Goal: Check status

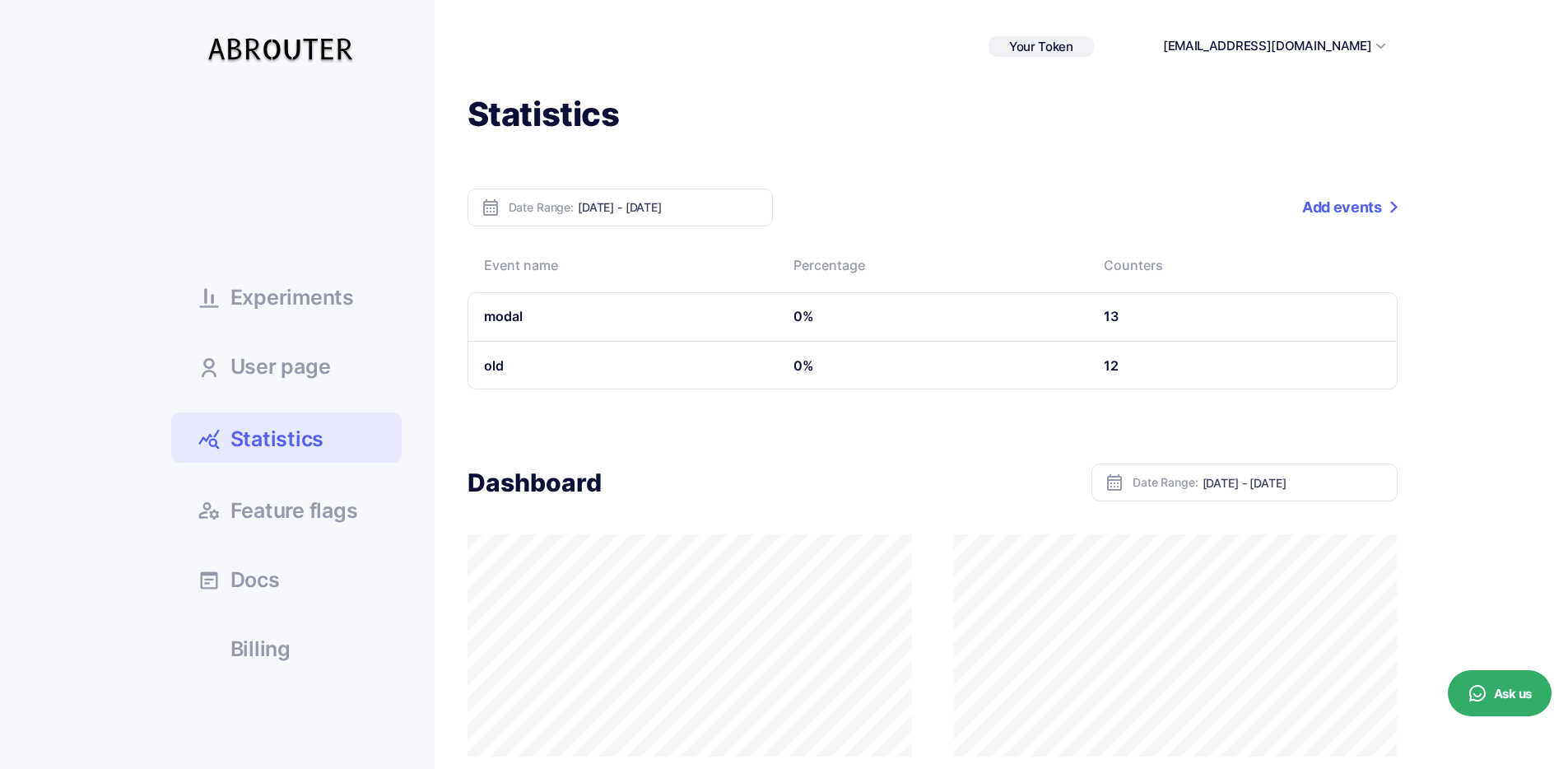
click at [339, 304] on span "Experiments" at bounding box center [291, 297] width 123 height 20
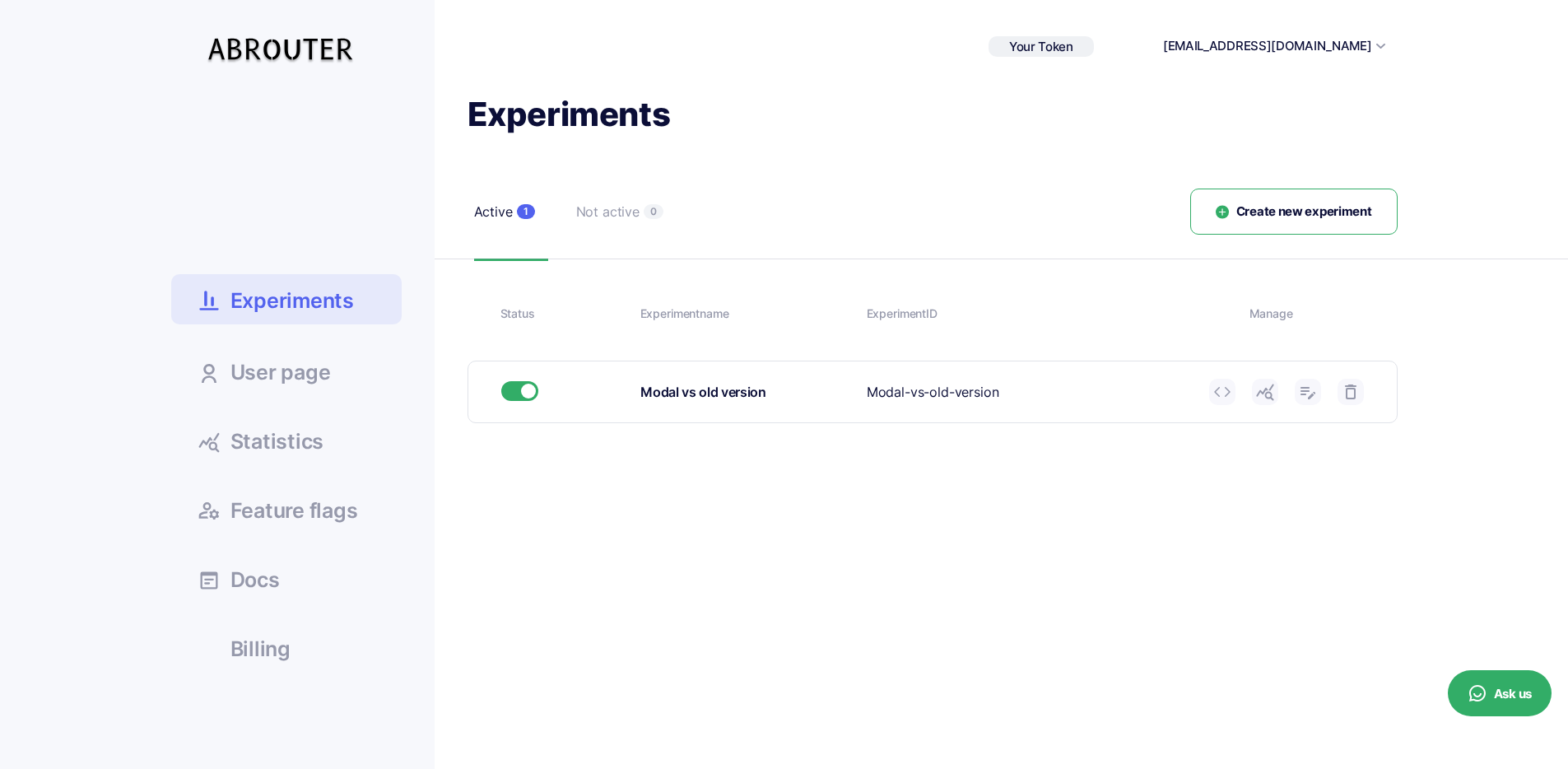
click at [305, 448] on span "Statistics" at bounding box center [277, 441] width 93 height 20
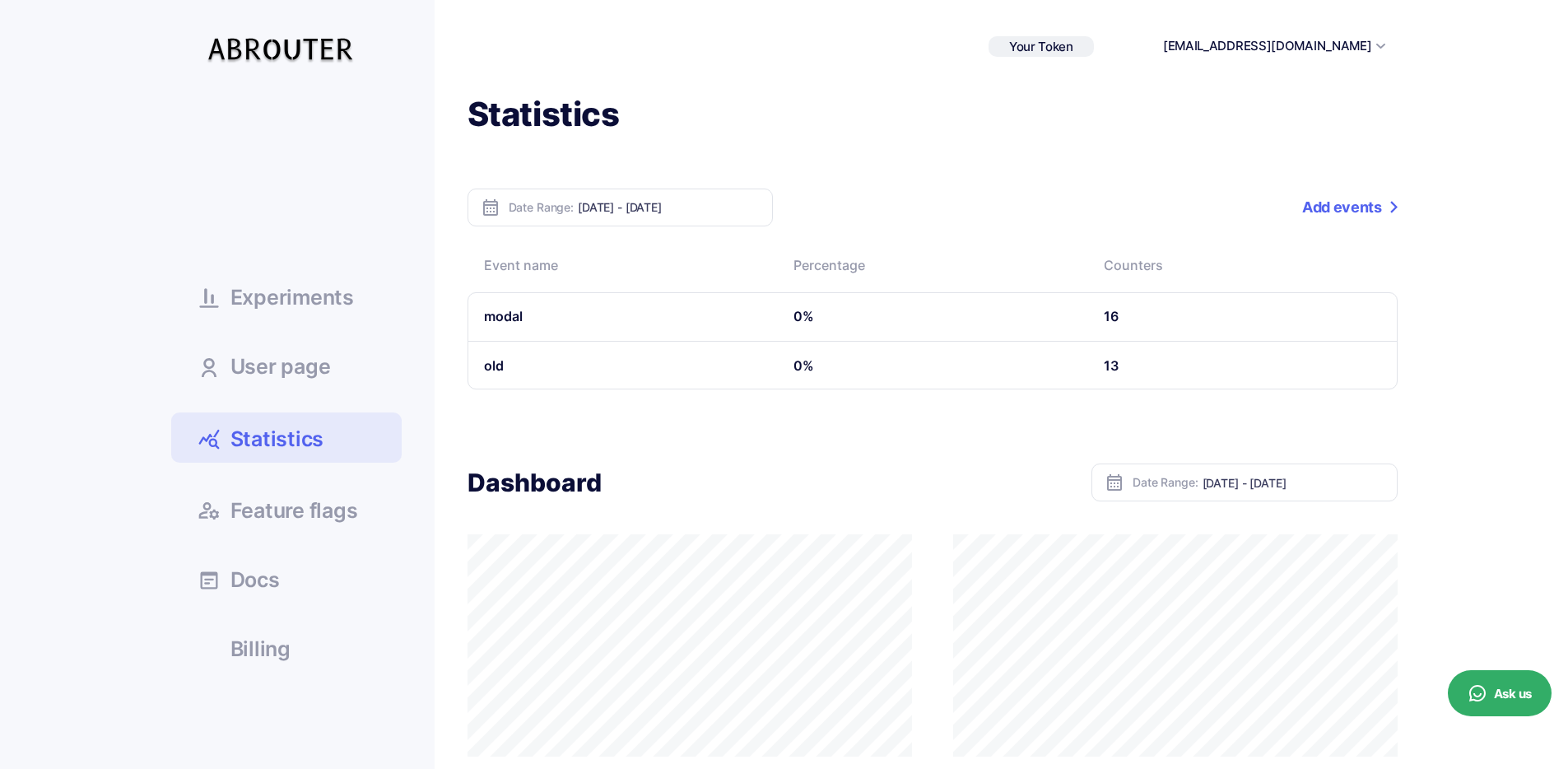
click at [667, 123] on h1 "Statistics" at bounding box center [932, 115] width 930 height 43
click at [312, 269] on ul "Experiments User page Statistics Docs" at bounding box center [286, 382] width 230 height 577
click at [315, 289] on span "Experiments" at bounding box center [291, 297] width 123 height 20
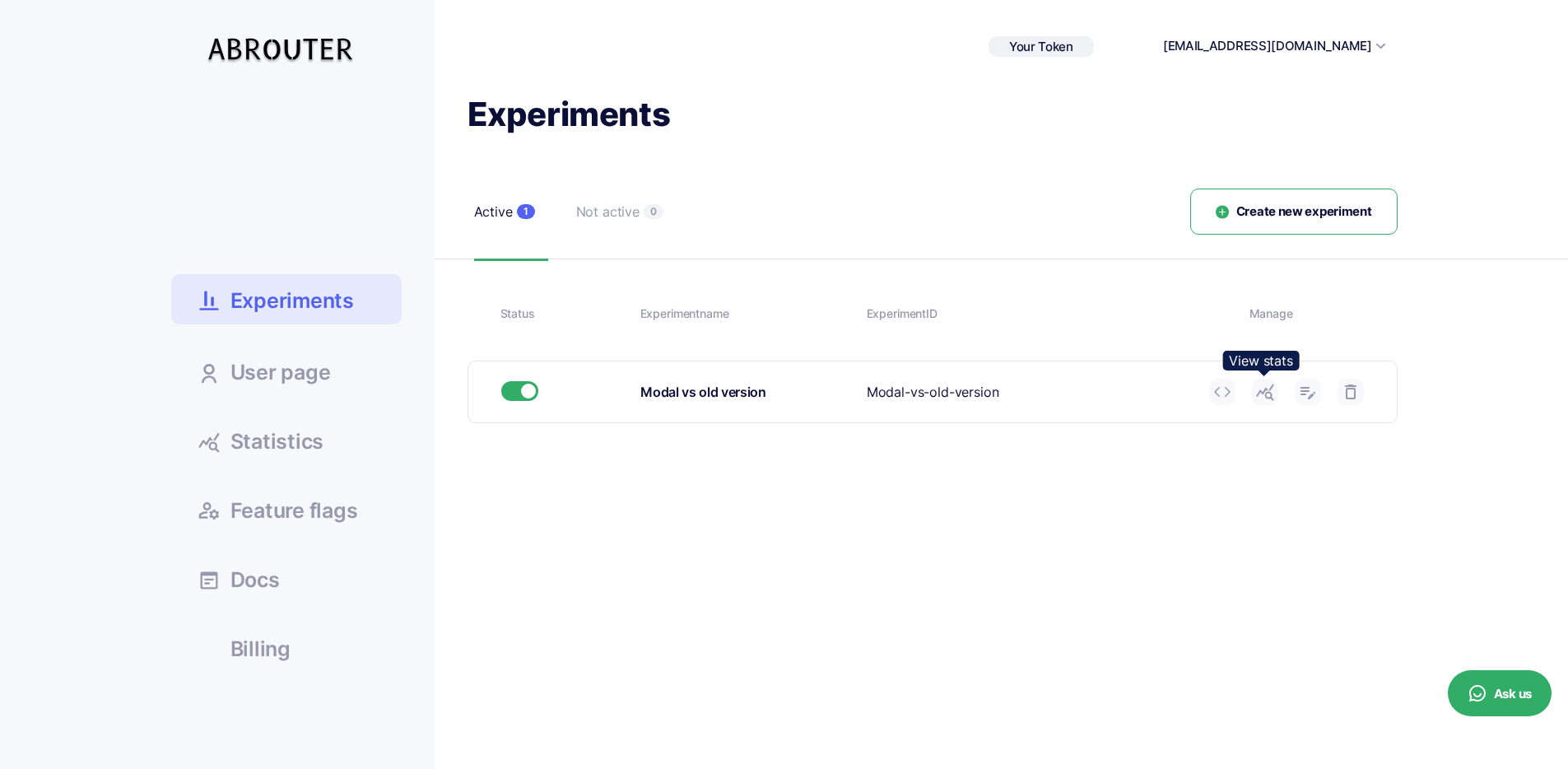
click at [1261, 402] on link at bounding box center [1265, 391] width 26 height 26
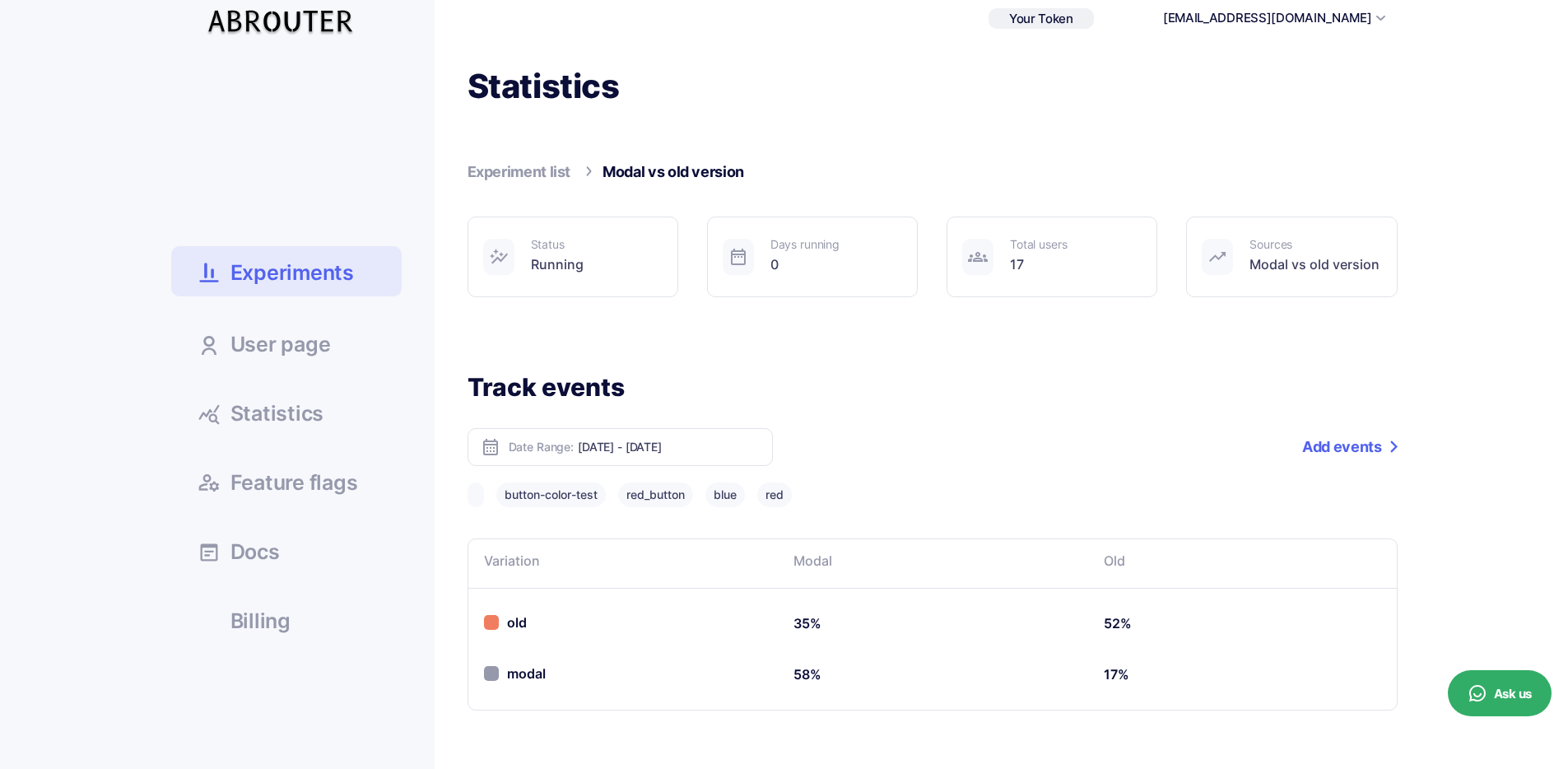
scroll to position [194, 0]
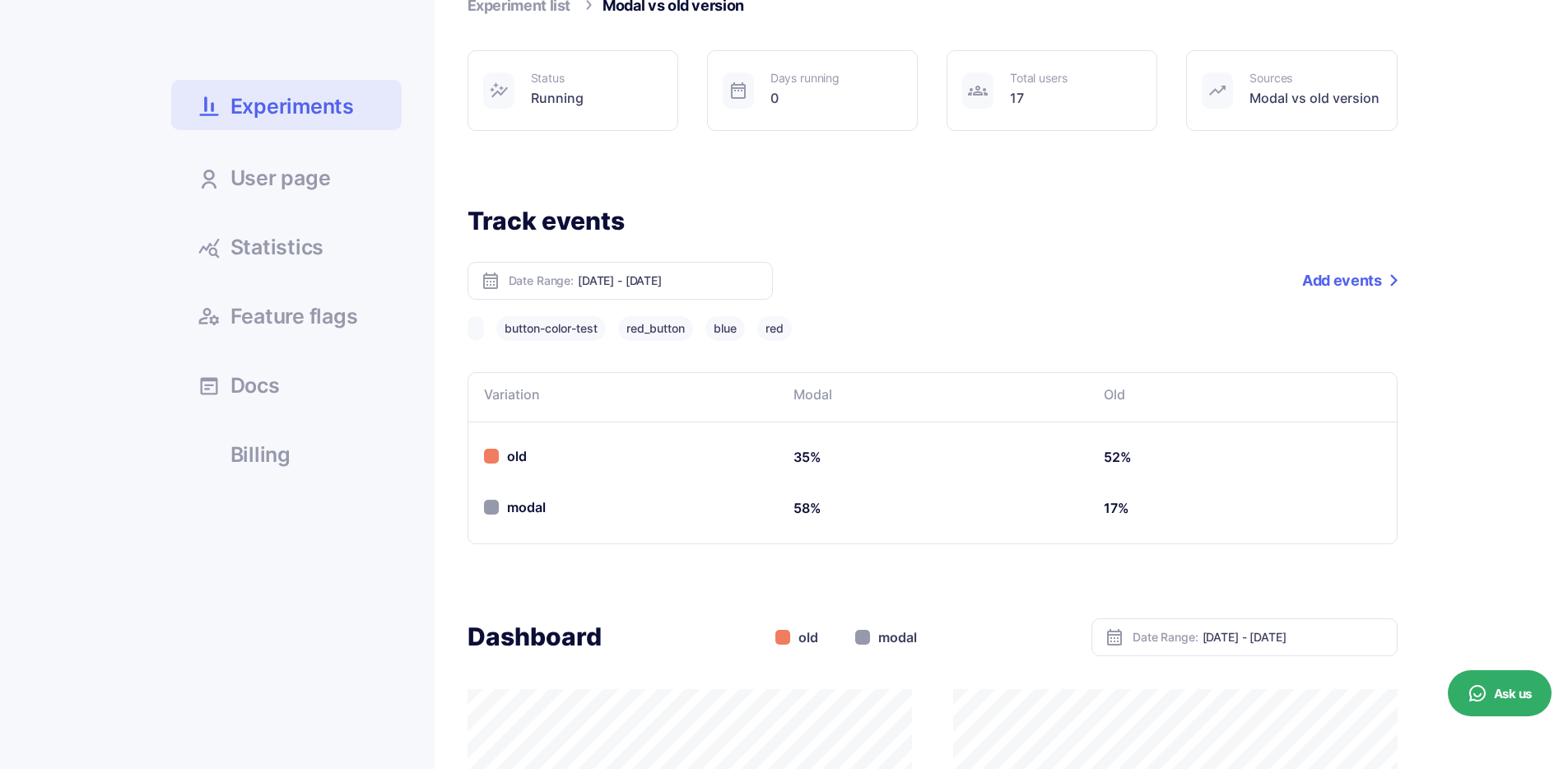
drag, startPoint x: 519, startPoint y: 444, endPoint x: 509, endPoint y: 481, distance: 38.3
click at [518, 445] on td "old" at bounding box center [622, 457] width 310 height 51
drag, startPoint x: 509, startPoint y: 481, endPoint x: 524, endPoint y: 526, distance: 47.4
click at [509, 481] on td "old" at bounding box center [622, 457] width 310 height 51
click at [524, 526] on td "modal" at bounding box center [622, 508] width 310 height 51
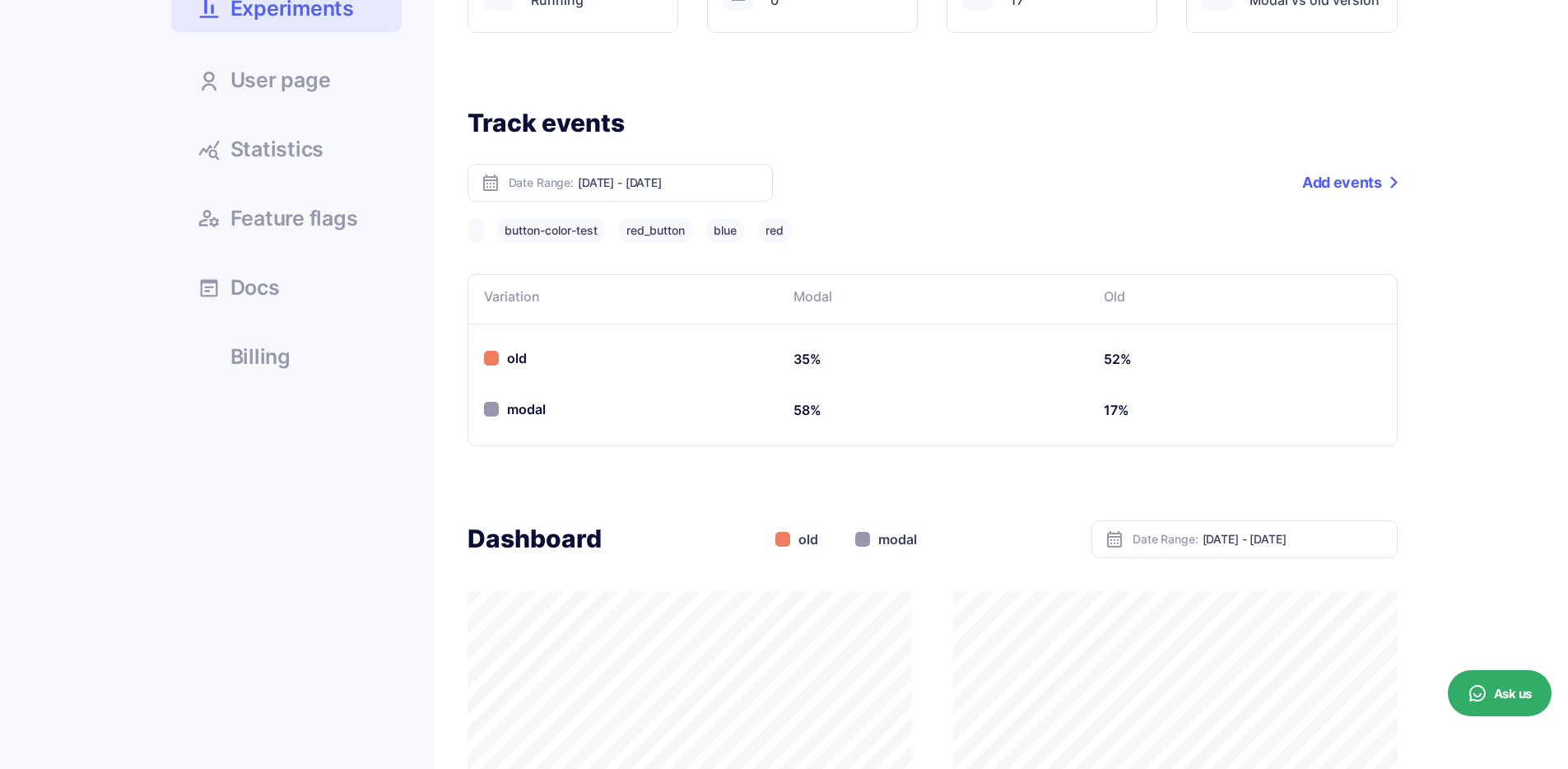
scroll to position [0, 0]
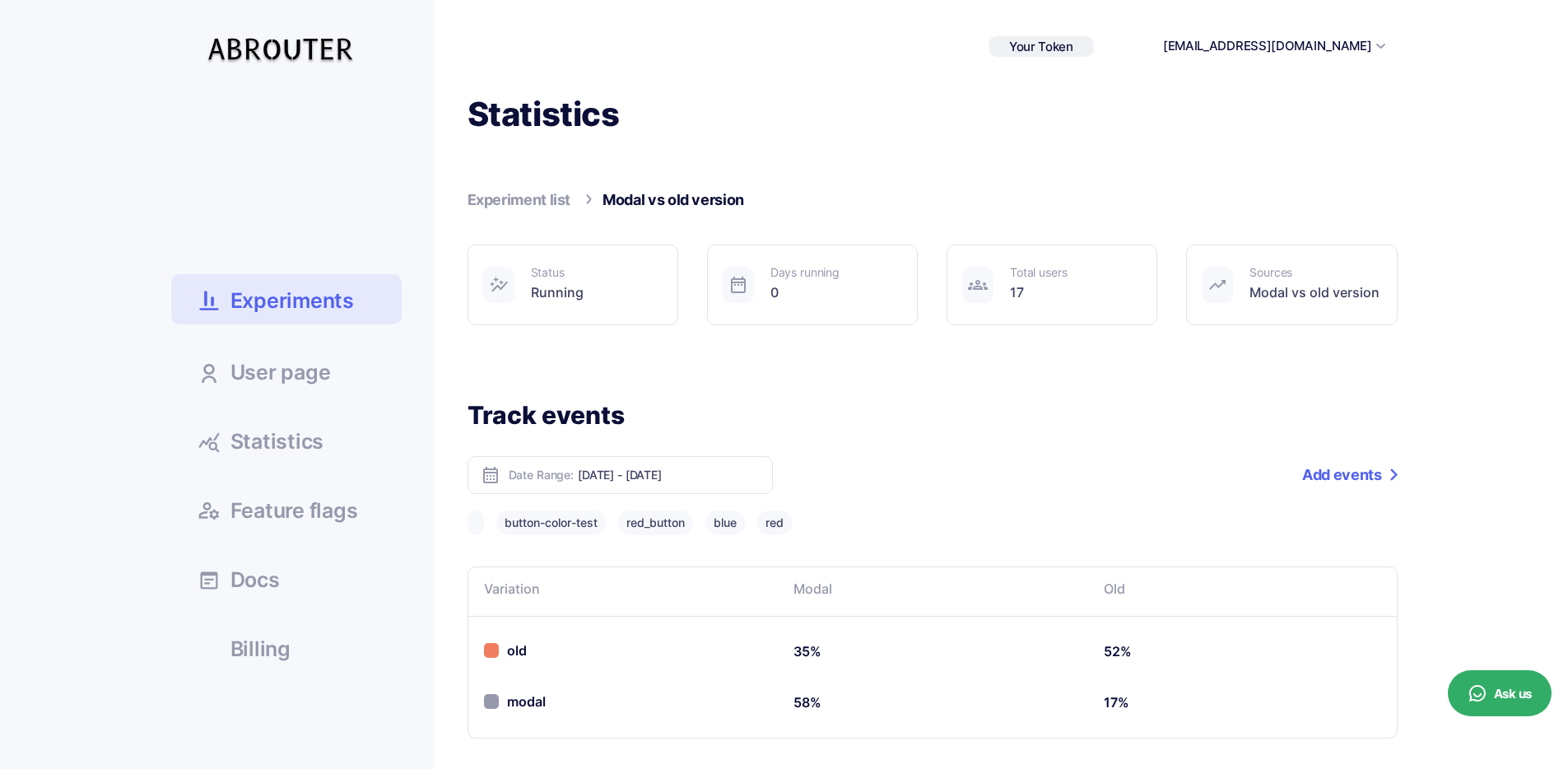
click at [355, 444] on link "Statistics" at bounding box center [286, 440] width 230 height 44
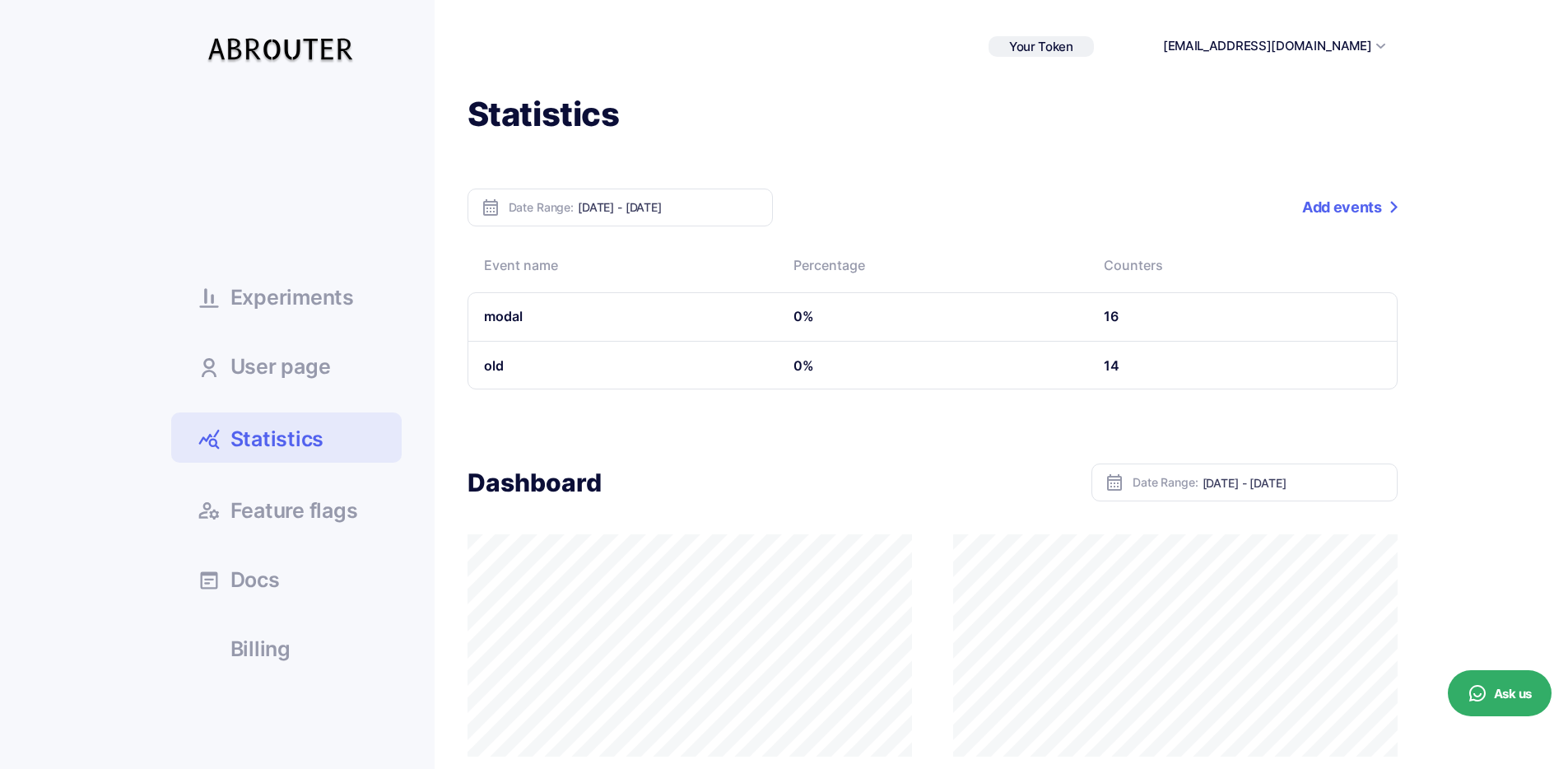
click at [199, 274] on link "Experiments" at bounding box center [286, 296] width 230 height 44
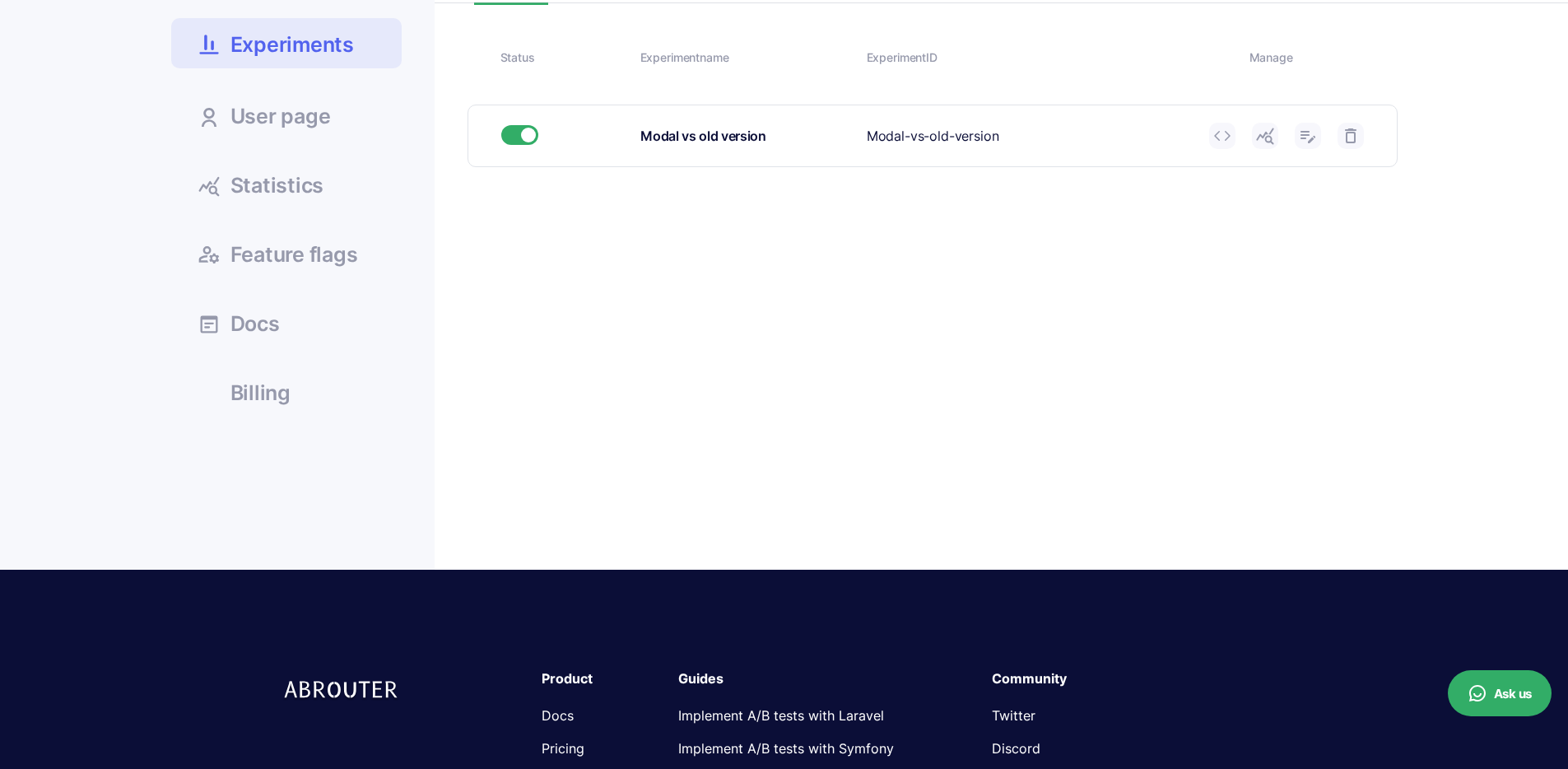
scroll to position [211, 0]
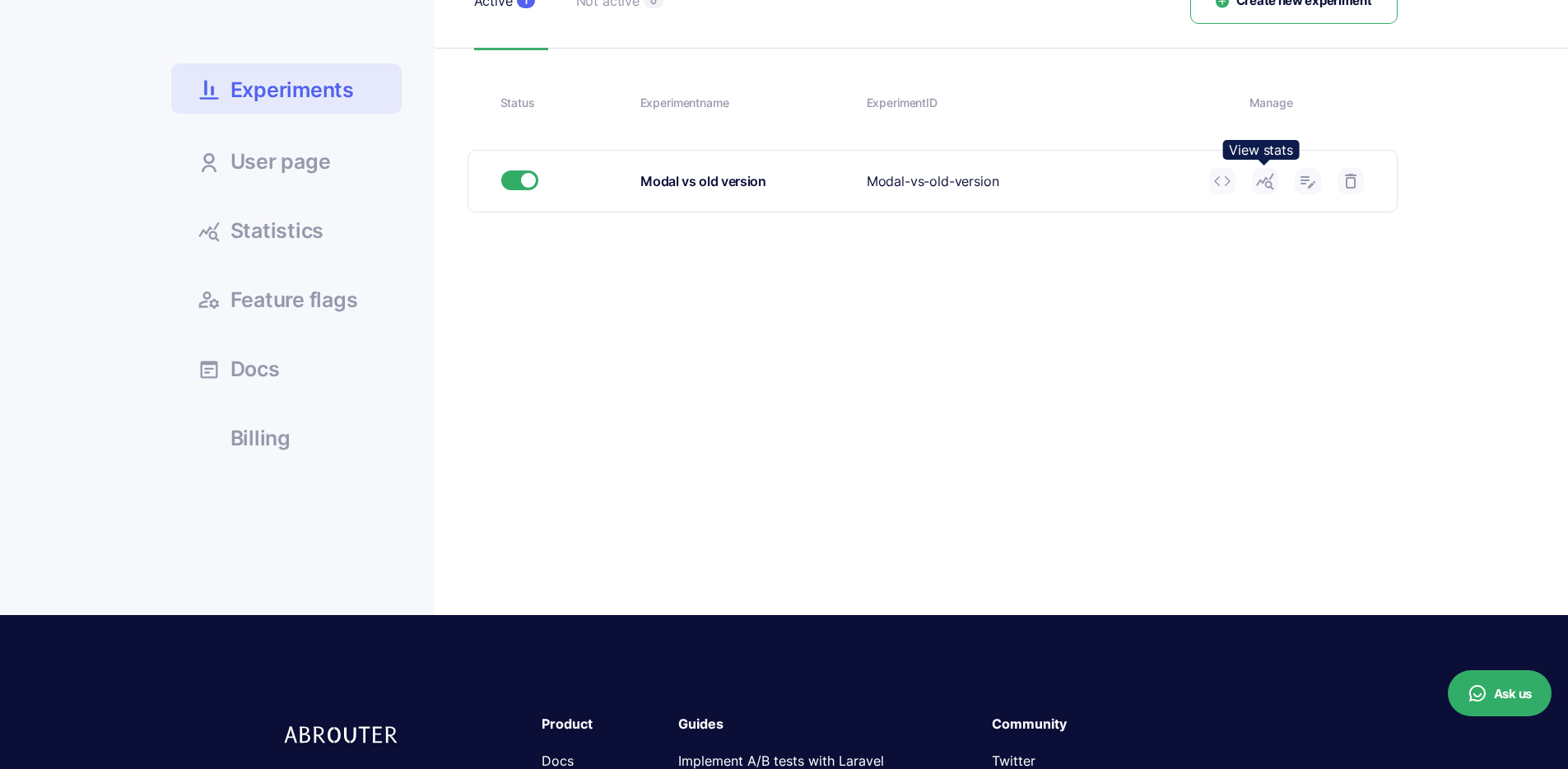
click at [1269, 183] on icon at bounding box center [1265, 180] width 19 height 19
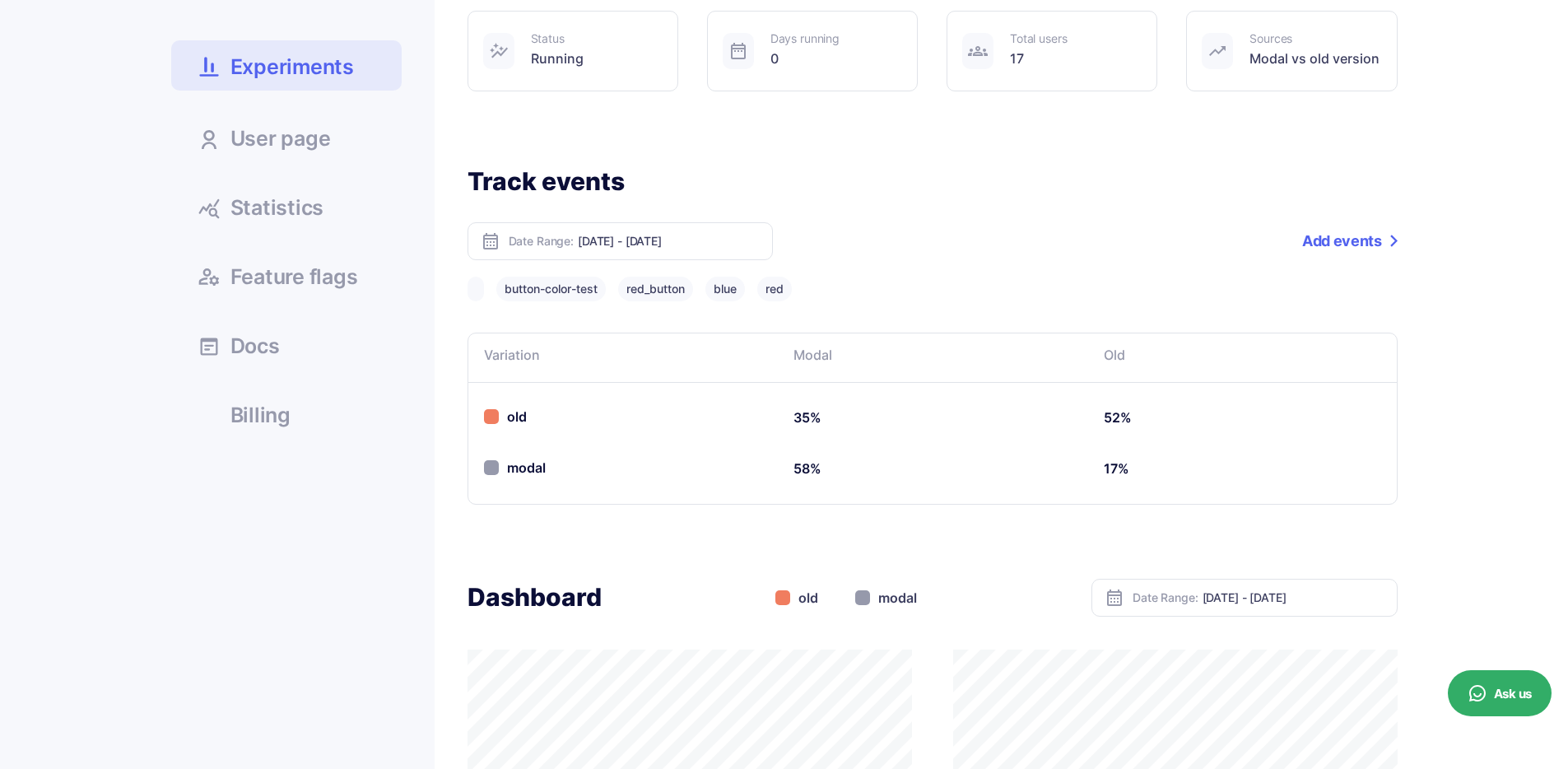
scroll to position [106, 0]
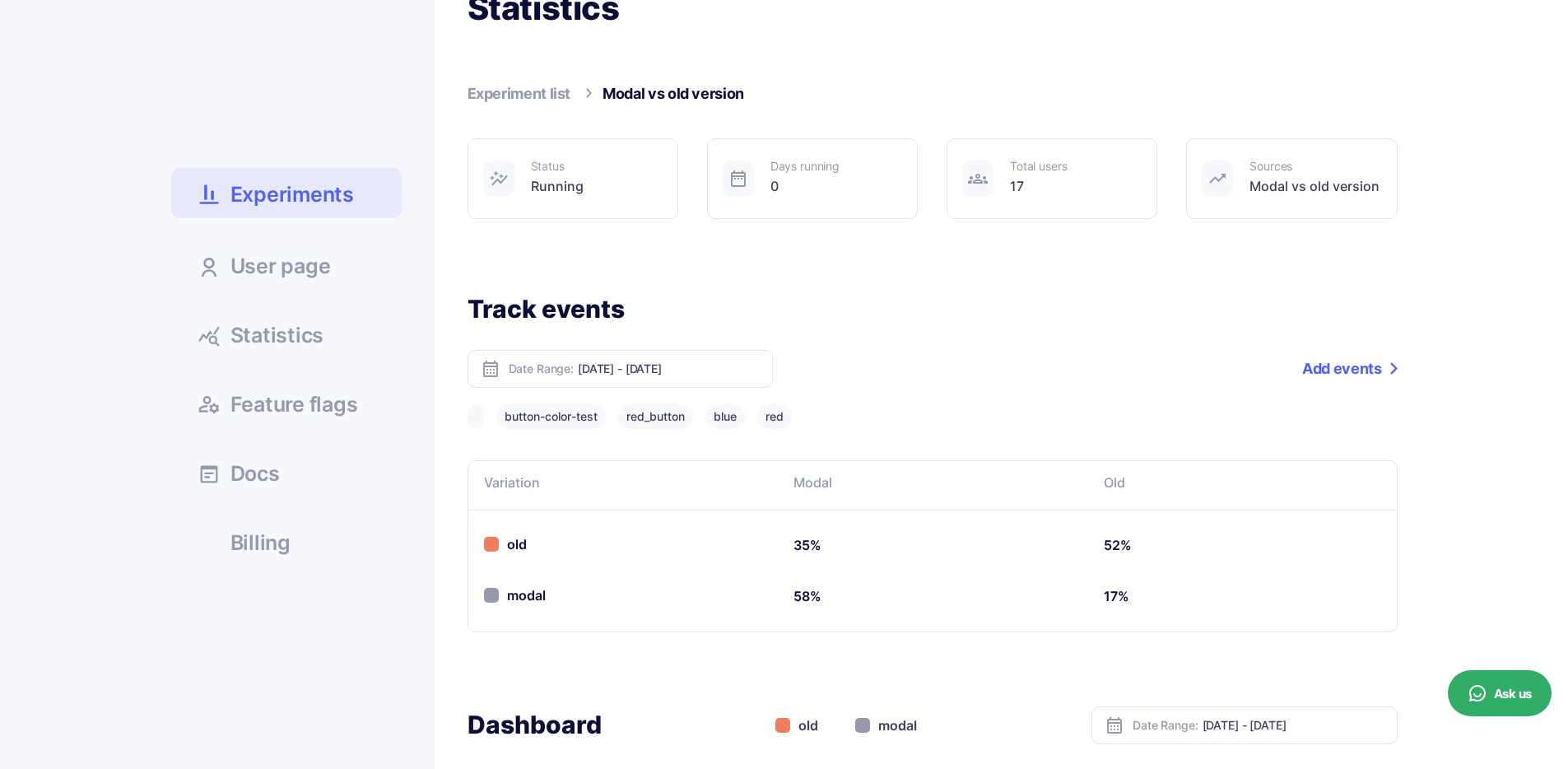
click at [515, 546] on div "old" at bounding box center [505, 544] width 43 height 20
click at [599, 381] on div "Date Range: Oct 08, 2025 - Oct 14, 2025" at bounding box center [620, 368] width 305 height 38
click at [652, 368] on input "[DATE] - [DATE]" at bounding box center [669, 368] width 182 height 14
click at [629, 391] on li "[DATE]" at bounding box center [636, 395] width 116 height 26
type input "Oct 14, 2025 - Oct 14, 2025"
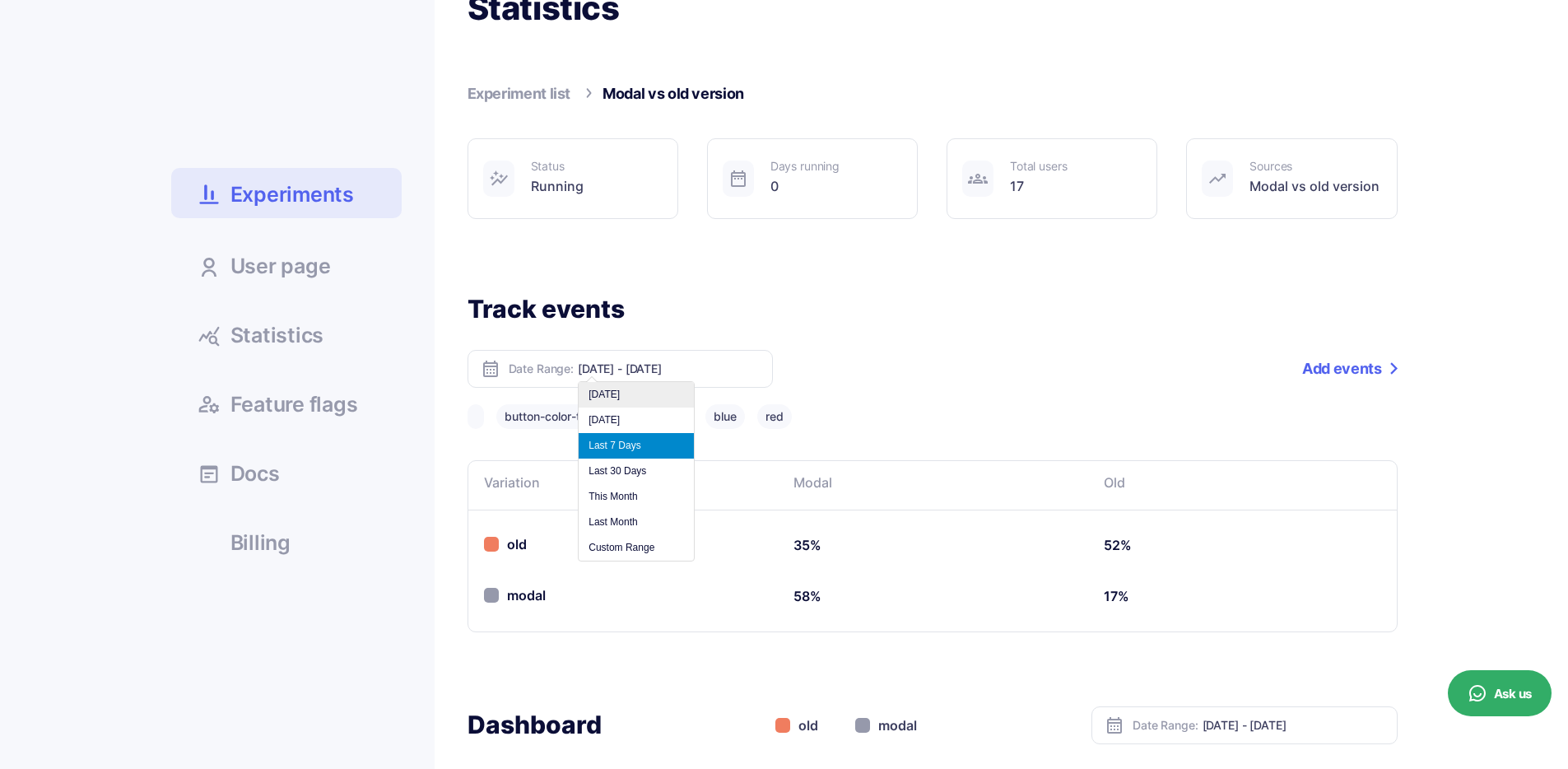
type input "Oct 14, 2025 - Oct 14, 2025"
click at [1116, 483] on th "Old" at bounding box center [1241, 484] width 310 height 49
click at [287, 194] on span "Experiments" at bounding box center [291, 194] width 123 height 29
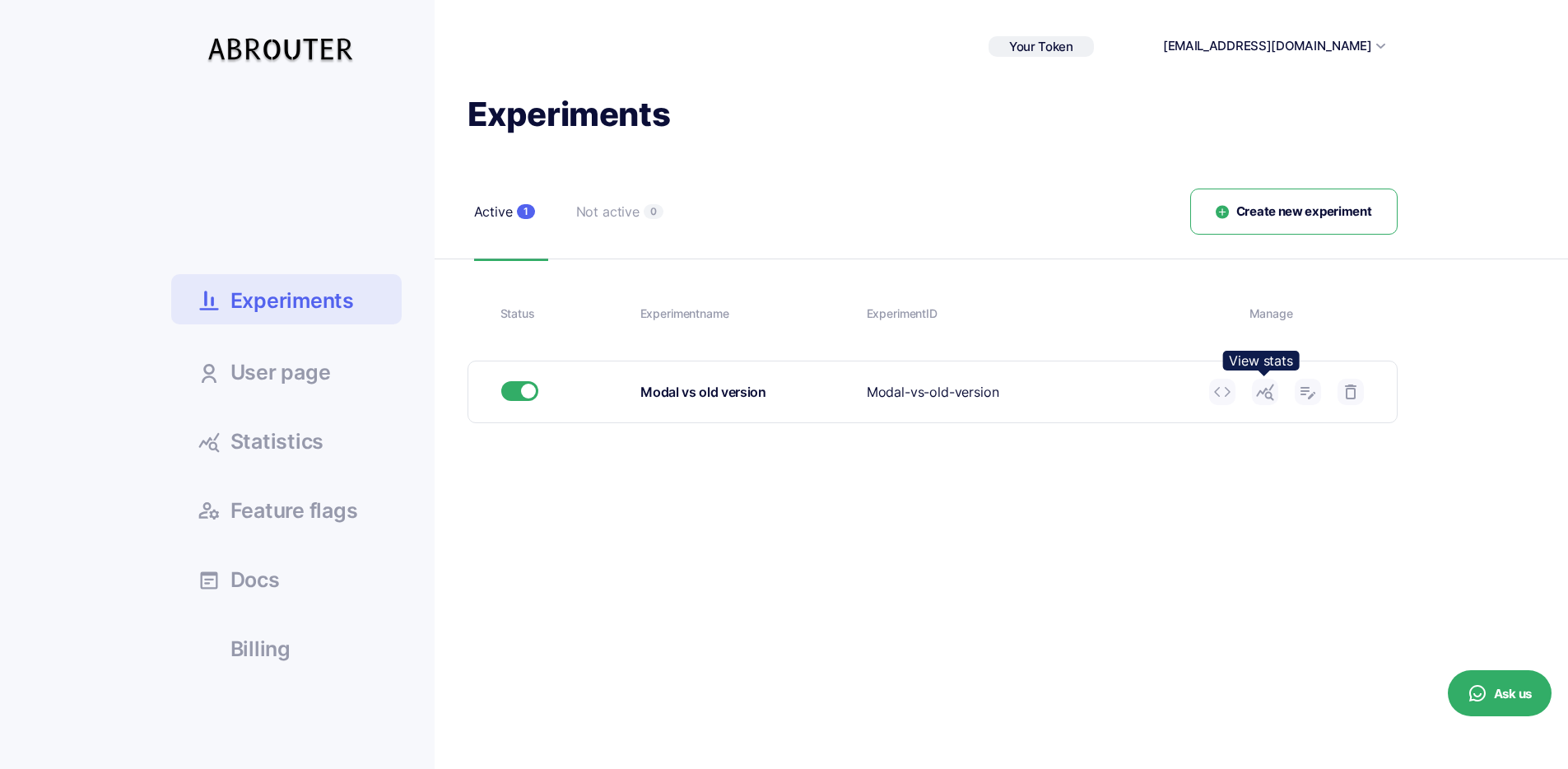
click at [1266, 391] on use at bounding box center [1265, 392] width 18 height 17
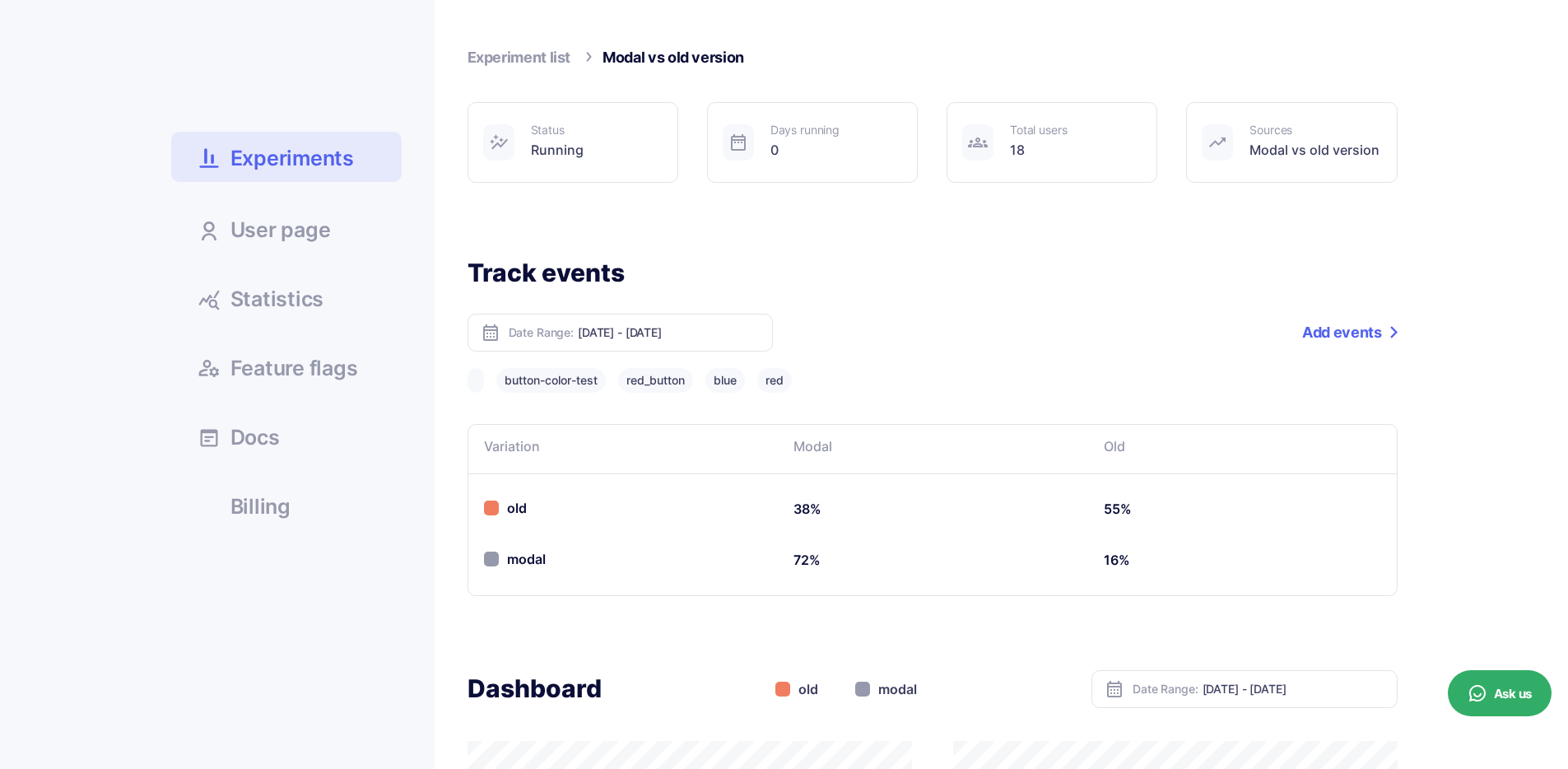
scroll to position [143, 0]
click at [813, 689] on div "old" at bounding box center [796, 688] width 43 height 20
drag, startPoint x: 780, startPoint y: 688, endPoint x: 944, endPoint y: 682, distance: 164.1
click at [942, 682] on div "Dashboard old modal Date Range: [DATE] - [DATE]" at bounding box center [932, 688] width 930 height 38
click at [944, 688] on div "Dashboard old modal Date Range: [DATE] - [DATE]" at bounding box center [932, 688] width 930 height 38
